Goal: Task Accomplishment & Management: Use online tool/utility

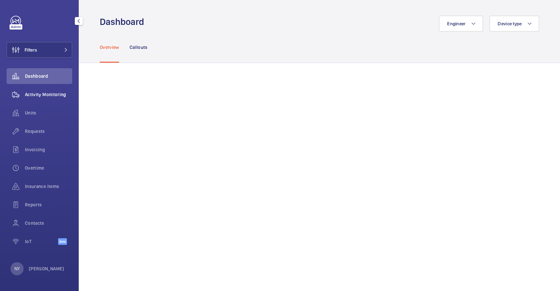
click at [31, 90] on div "Activity Monitoring" at bounding box center [40, 95] width 66 height 16
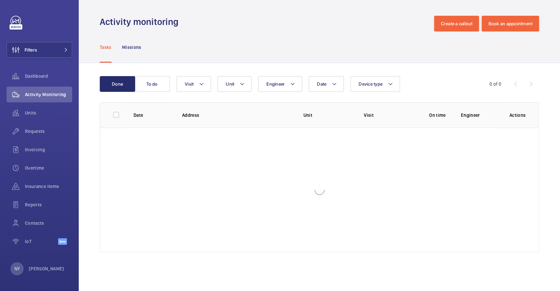
click at [121, 54] on nav "Tasks Missions" at bounding box center [121, 46] width 42 height 31
click at [124, 50] on p "Missions" at bounding box center [131, 47] width 19 height 7
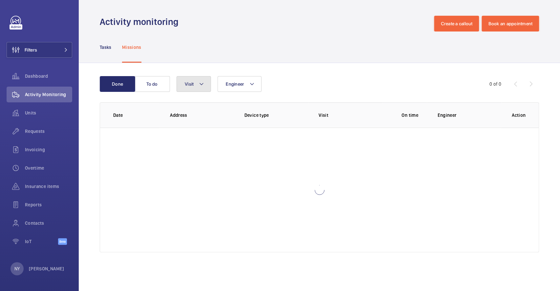
click at [195, 88] on button "Visit" at bounding box center [193, 84] width 34 height 16
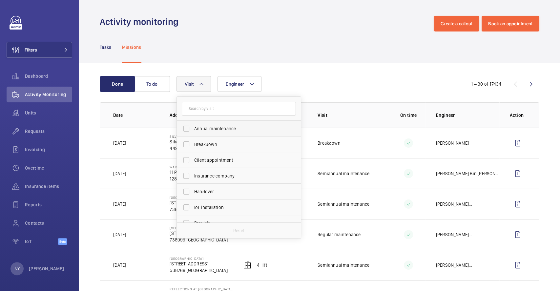
click at [194, 129] on span "Annual maintenance" at bounding box center [239, 128] width 90 height 7
click at [193, 129] on input "Annual maintenance" at bounding box center [186, 128] width 13 height 13
checkbox input "true"
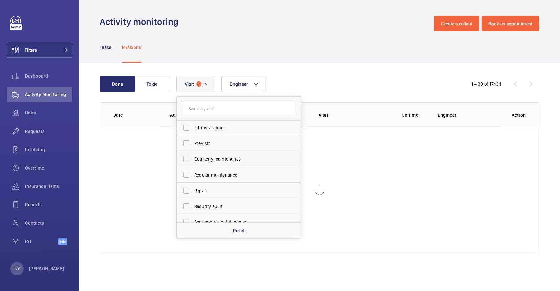
scroll to position [103, 0]
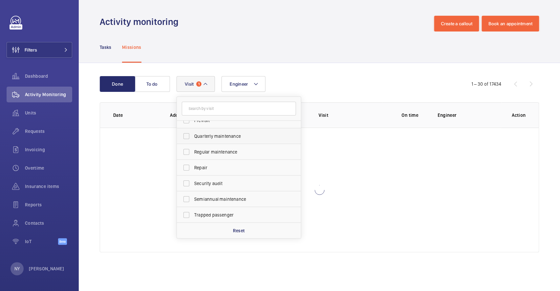
click at [200, 130] on label "Quarterly maintenance" at bounding box center [234, 136] width 114 height 16
click at [193, 130] on input "Quarterly maintenance" at bounding box center [186, 135] width 13 height 13
checkbox input "true"
click at [197, 150] on span "Regular maintenance" at bounding box center [239, 151] width 90 height 7
click at [193, 150] on input "Regular maintenance" at bounding box center [186, 151] width 13 height 13
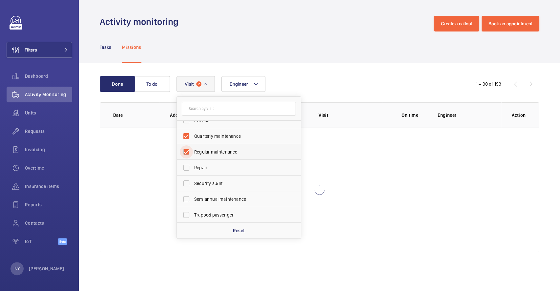
checkbox input "true"
click at [257, 198] on span "Semiannual maintenance" at bounding box center [239, 199] width 90 height 7
click at [193, 198] on input "Semiannual maintenance" at bounding box center [186, 198] width 13 height 13
checkbox input "true"
click at [279, 72] on div "Done To do Engineer Visit 4 Annual maintenance Breakdown Client appointment Ins…" at bounding box center [319, 165] width 481 height 205
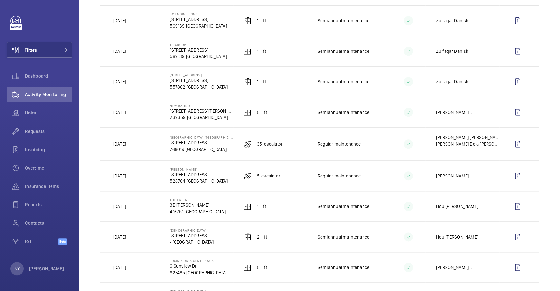
scroll to position [437, 0]
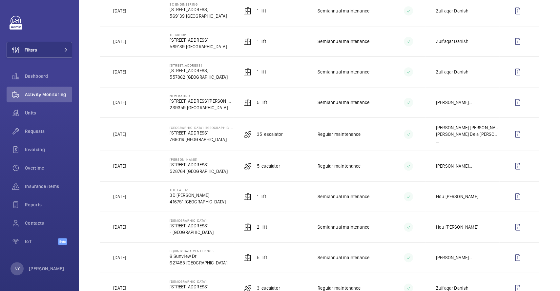
drag, startPoint x: 124, startPoint y: 99, endPoint x: 134, endPoint y: 101, distance: 10.7
click at [134, 101] on td "Yesterday" at bounding box center [129, 102] width 59 height 30
drag, startPoint x: 122, startPoint y: 10, endPoint x: 131, endPoint y: 10, distance: 9.2
click at [126, 10] on p "Yesterday" at bounding box center [119, 11] width 13 height 7
drag, startPoint x: 121, startPoint y: 104, endPoint x: 133, endPoint y: 104, distance: 12.8
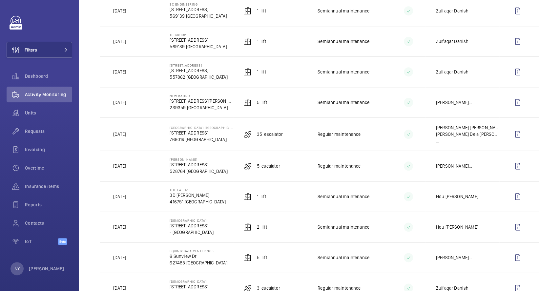
click at [133, 104] on td "Yesterday" at bounding box center [129, 102] width 59 height 30
drag, startPoint x: 118, startPoint y: 13, endPoint x: 132, endPoint y: 16, distance: 14.5
click at [126, 14] on p "Yesterday" at bounding box center [119, 11] width 13 height 7
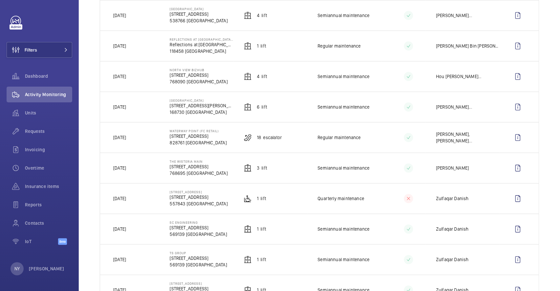
scroll to position [218, 0]
drag, startPoint x: 123, startPoint y: 137, endPoint x: 135, endPoint y: 137, distance: 11.8
click at [135, 137] on td "Yesterday" at bounding box center [129, 138] width 59 height 30
drag, startPoint x: 123, startPoint y: 77, endPoint x: 147, endPoint y: 77, distance: 24.3
click at [147, 77] on td "Yesterday" at bounding box center [129, 77] width 59 height 30
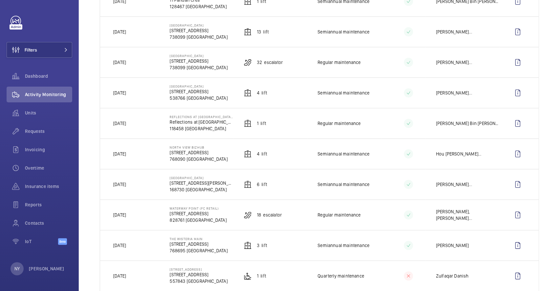
scroll to position [87, 0]
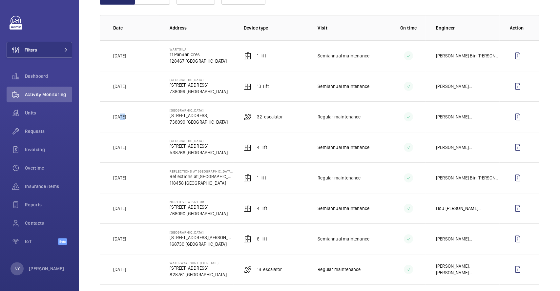
drag, startPoint x: 121, startPoint y: 117, endPoint x: 131, endPoint y: 72, distance: 46.1
click at [134, 112] on td "Today" at bounding box center [129, 116] width 59 height 30
drag, startPoint x: 120, startPoint y: 55, endPoint x: 158, endPoint y: 48, distance: 39.0
click at [0, 0] on tr "Today Wartsila 11 Pandan Cres 128467 SINGAPORE 1 Lift Semiannual maintenance Bu…" at bounding box center [0, 0] width 0 height 0
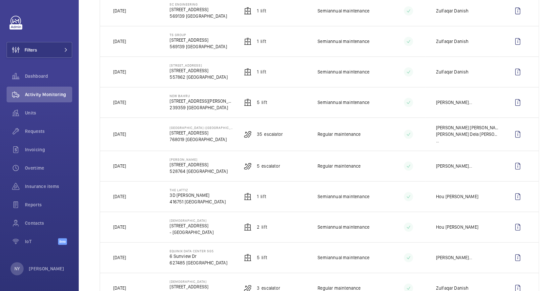
scroll to position [393, 0]
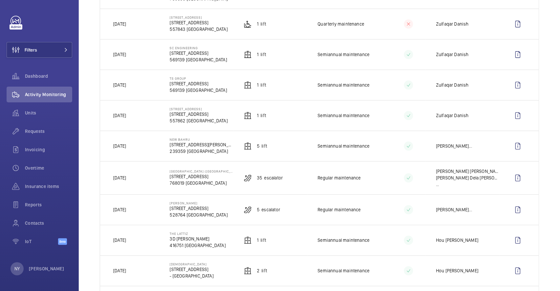
drag, startPoint x: 168, startPoint y: 109, endPoint x: 212, endPoint y: 109, distance: 43.6
click at [212, 109] on td "88 Farleigh Avenue 88 Farleigh Ave 557862 SINGAPORE" at bounding box center [196, 115] width 74 height 30
